Goal: Information Seeking & Learning: Learn about a topic

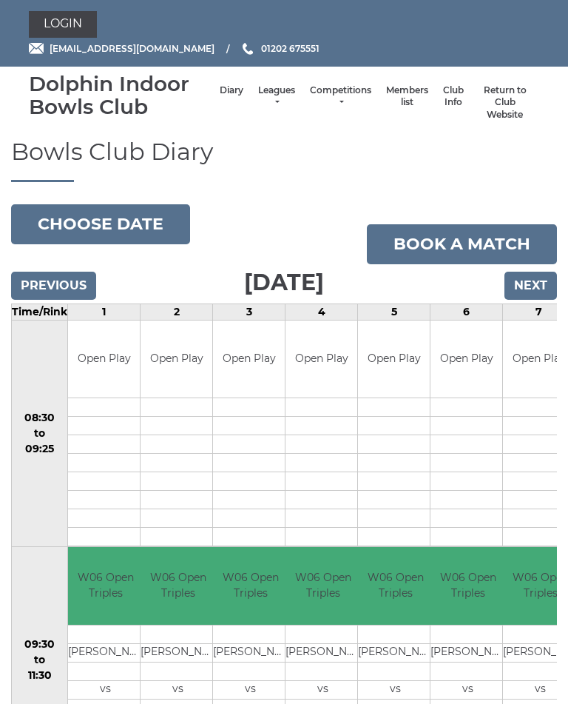
click at [258, 97] on link "Leagues" at bounding box center [276, 96] width 37 height 24
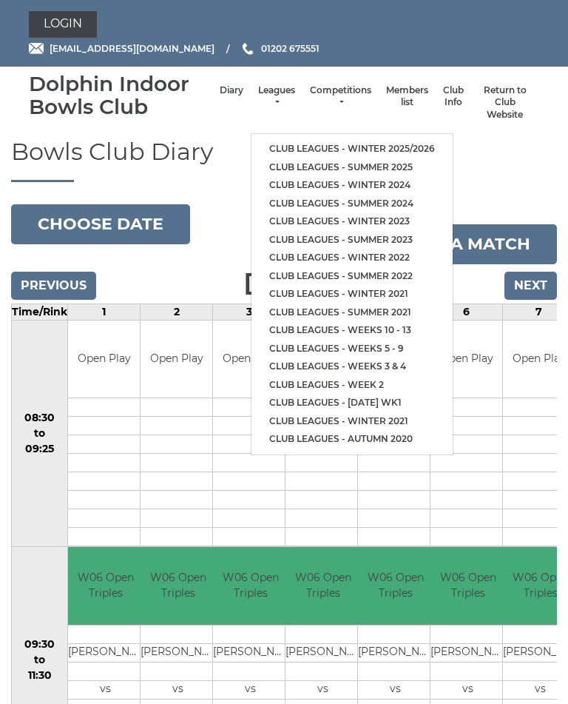
click at [403, 140] on link "Club leagues - Winter 2025/2026" at bounding box center [352, 149] width 201 height 18
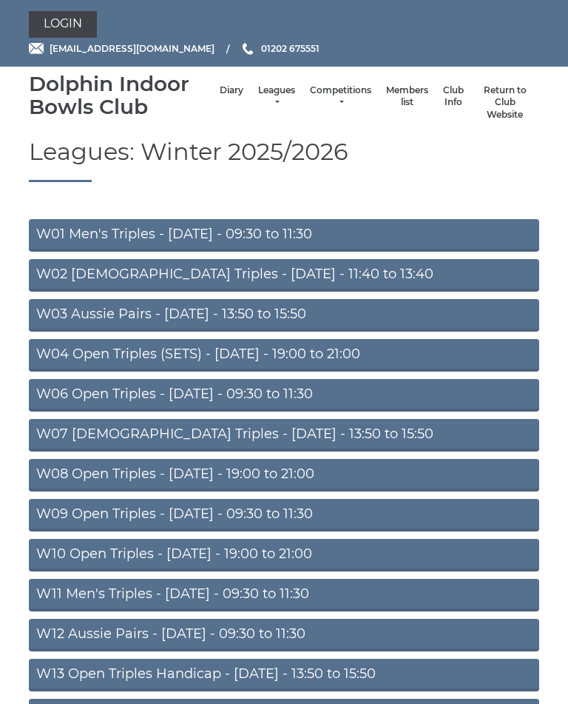
click at [313, 269] on link "W02 Ladies Triples - Monday - 11:40 to 13:40" at bounding box center [284, 275] width 511 height 33
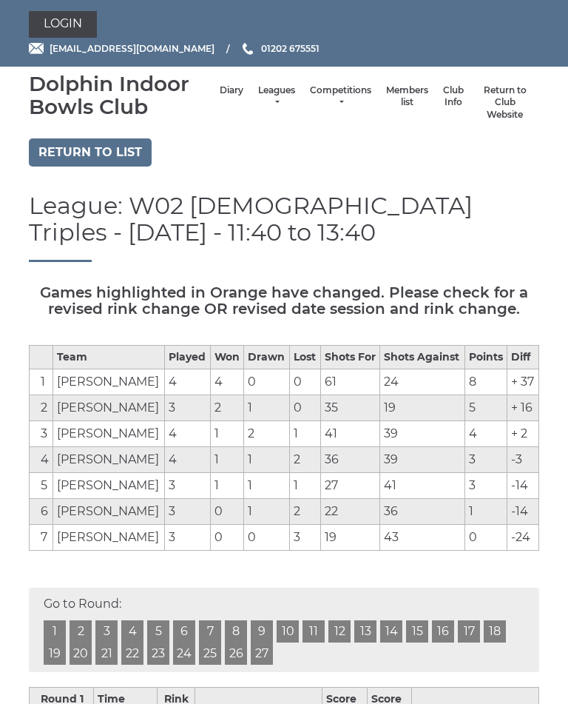
click at [87, 147] on link "Return to list" at bounding box center [90, 152] width 123 height 28
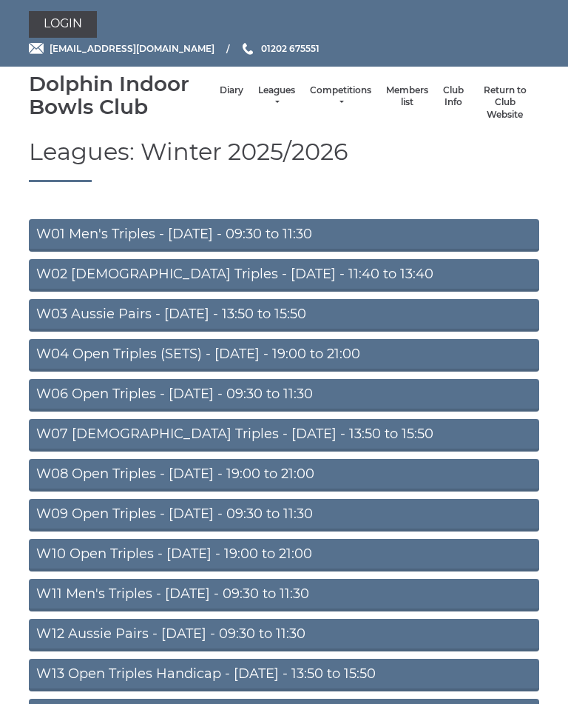
click at [310, 395] on link "W06 Open Triples - [DATE] - 09:30 to 11:30" at bounding box center [284, 395] width 511 height 33
click at [318, 391] on link "W06 Open Triples - [DATE] - 09:30 to 11:30" at bounding box center [284, 395] width 511 height 33
